Goal: Transaction & Acquisition: Purchase product/service

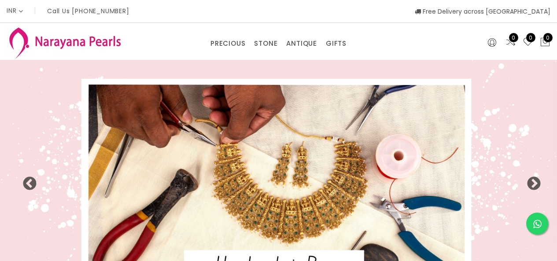
select select "INR"
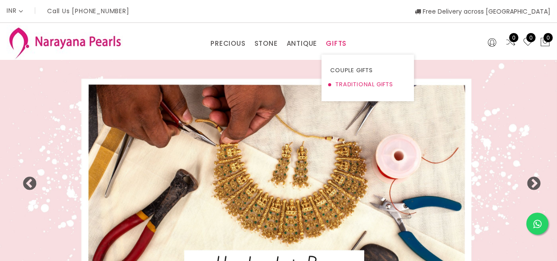
click at [338, 78] on link "TRADITIONAL GIFTS" at bounding box center [367, 84] width 75 height 14
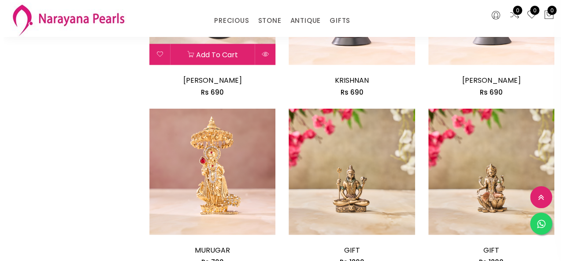
scroll to position [1057, 0]
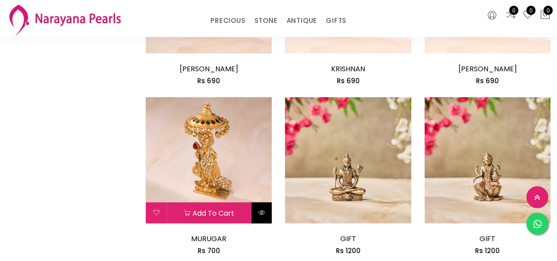
click at [257, 218] on button at bounding box center [261, 213] width 21 height 21
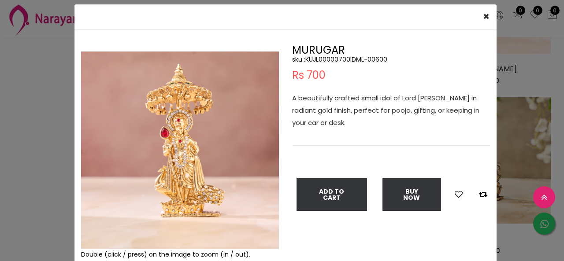
scroll to position [44, 0]
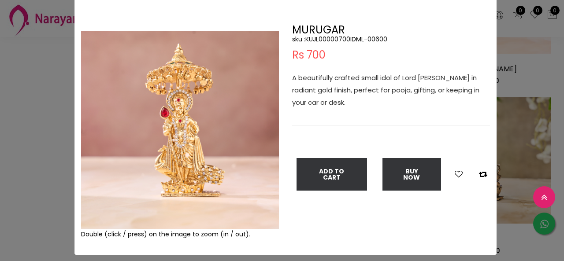
click at [236, 164] on img at bounding box center [180, 130] width 198 height 198
click at [249, 114] on img at bounding box center [180, 130] width 198 height 198
click at [252, 111] on img at bounding box center [180, 130] width 198 height 198
click at [249, 111] on img at bounding box center [180, 130] width 198 height 198
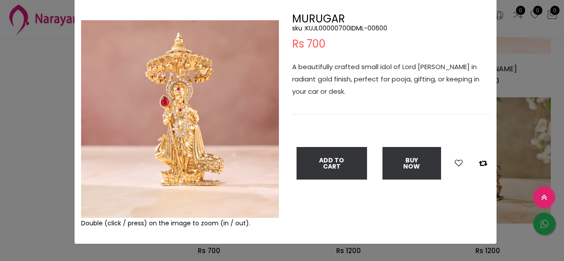
scroll to position [65, 0]
